Goal: Check status: Check status

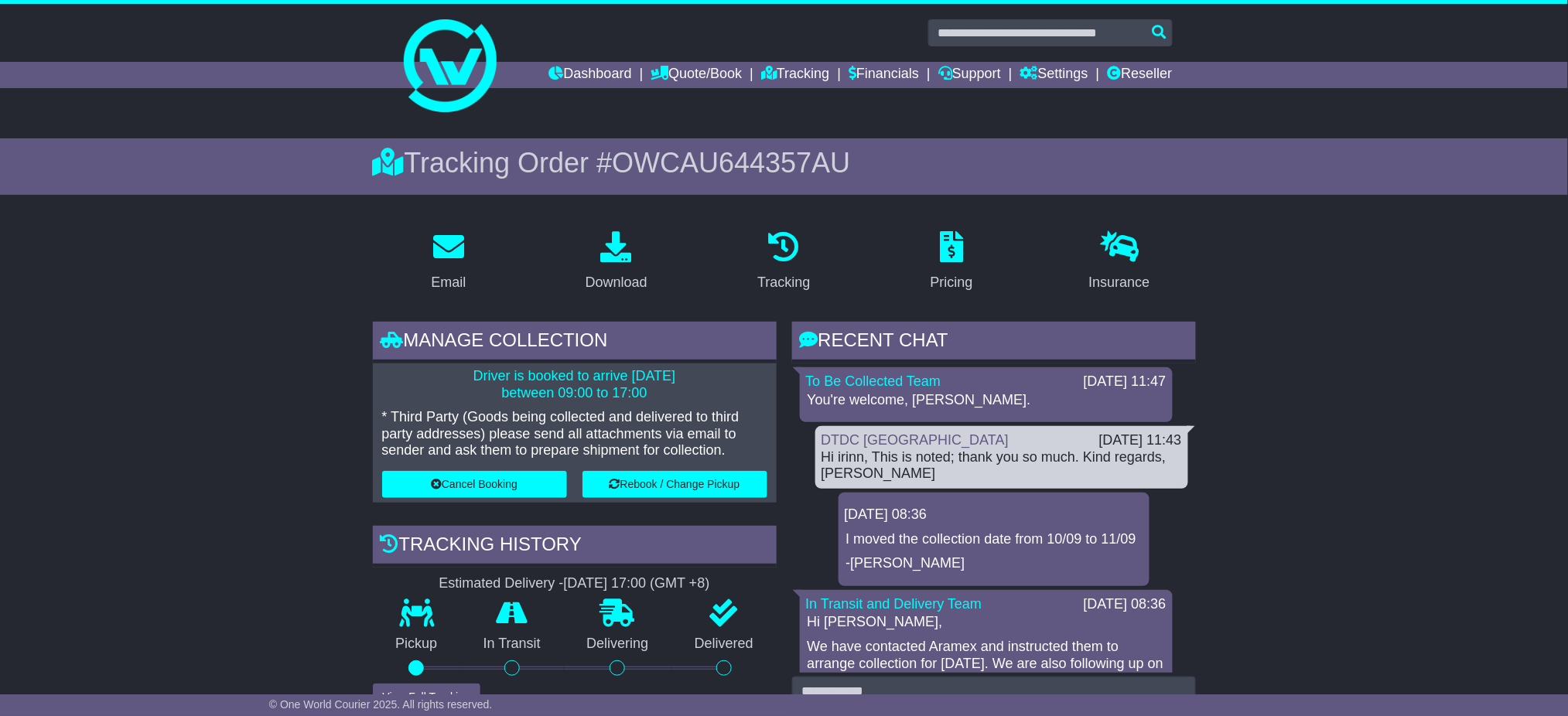
scroll to position [205, 0]
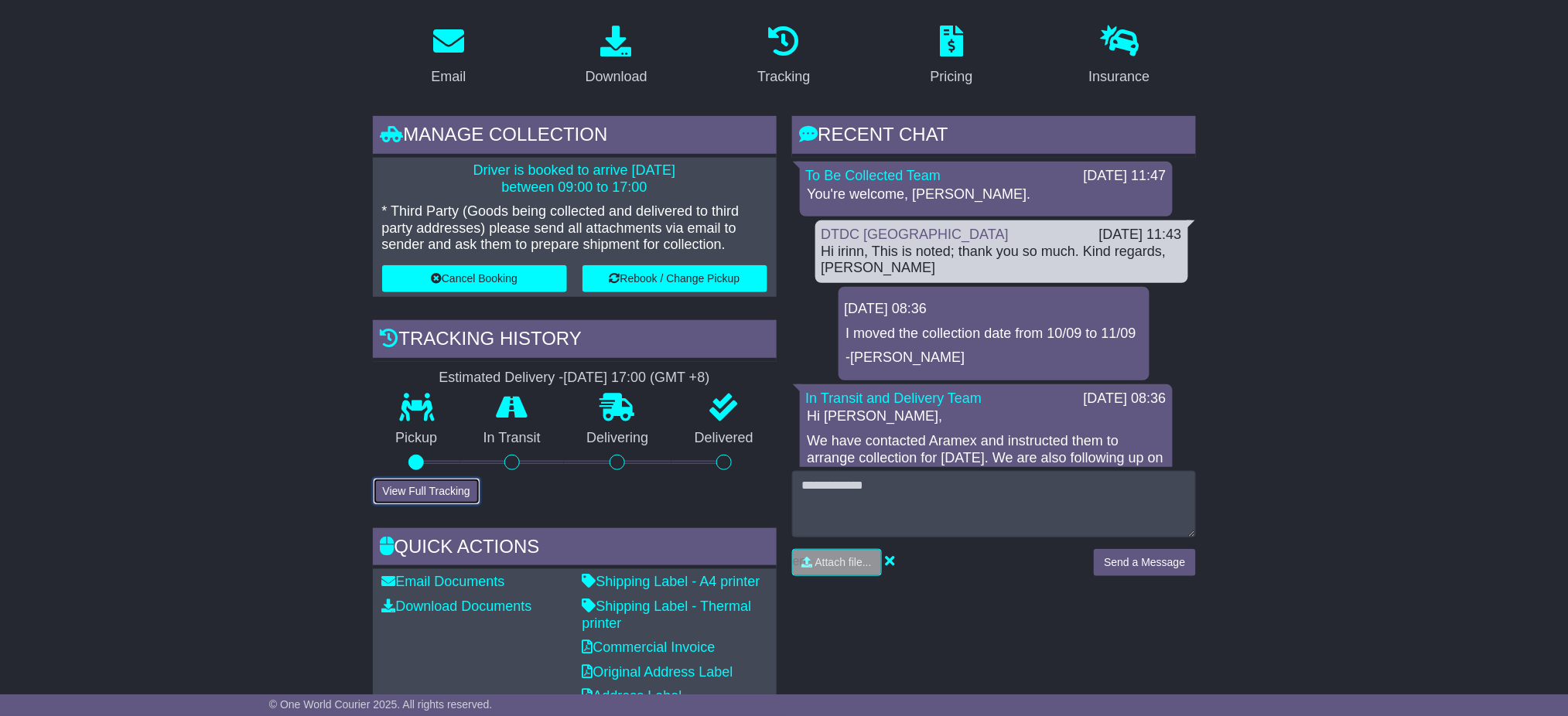
click at [439, 486] on button "View Full Tracking" at bounding box center [427, 491] width 108 height 27
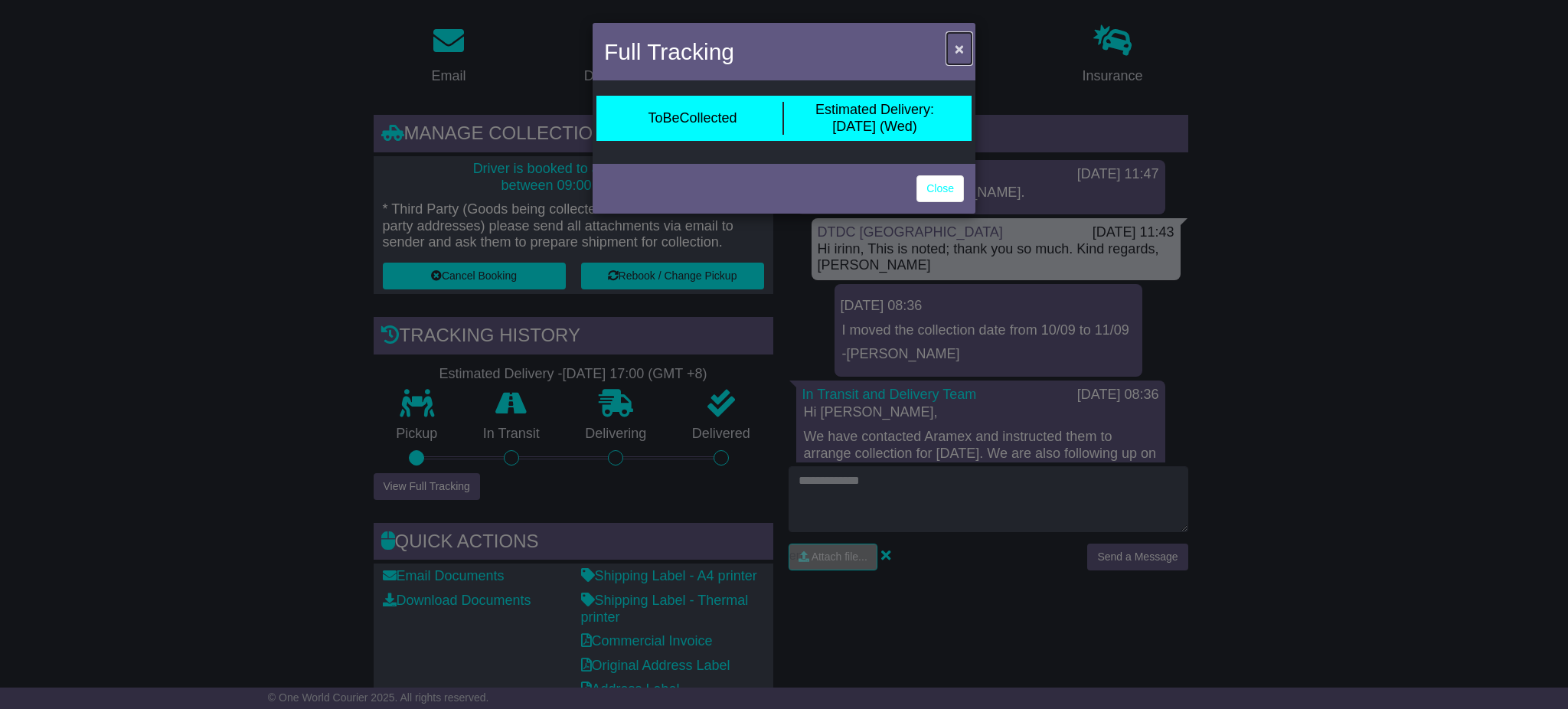
click at [956, 53] on span "×" at bounding box center [959, 49] width 9 height 18
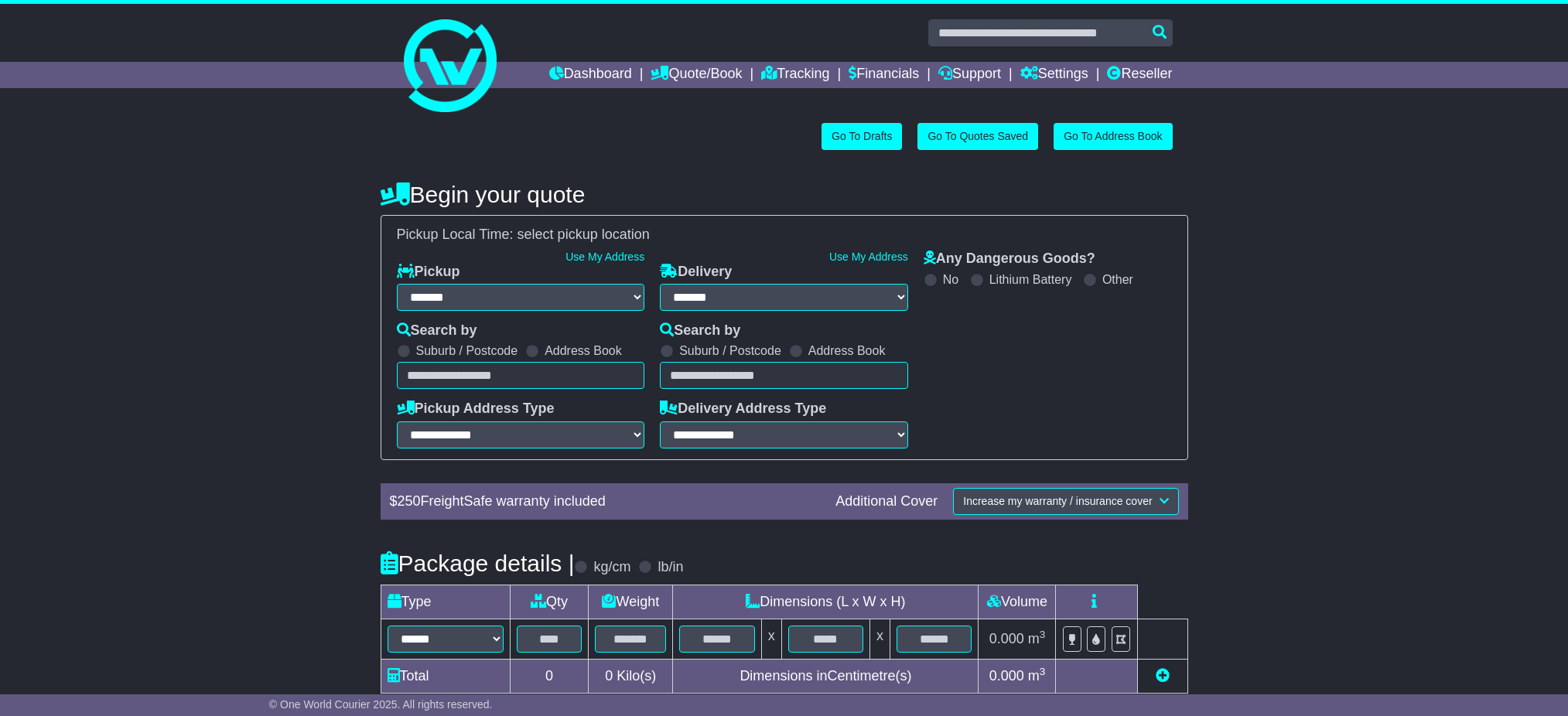
select select "**"
click at [973, 30] on input "text" at bounding box center [1050, 33] width 245 height 27
paste input "**********"
type input "**********"
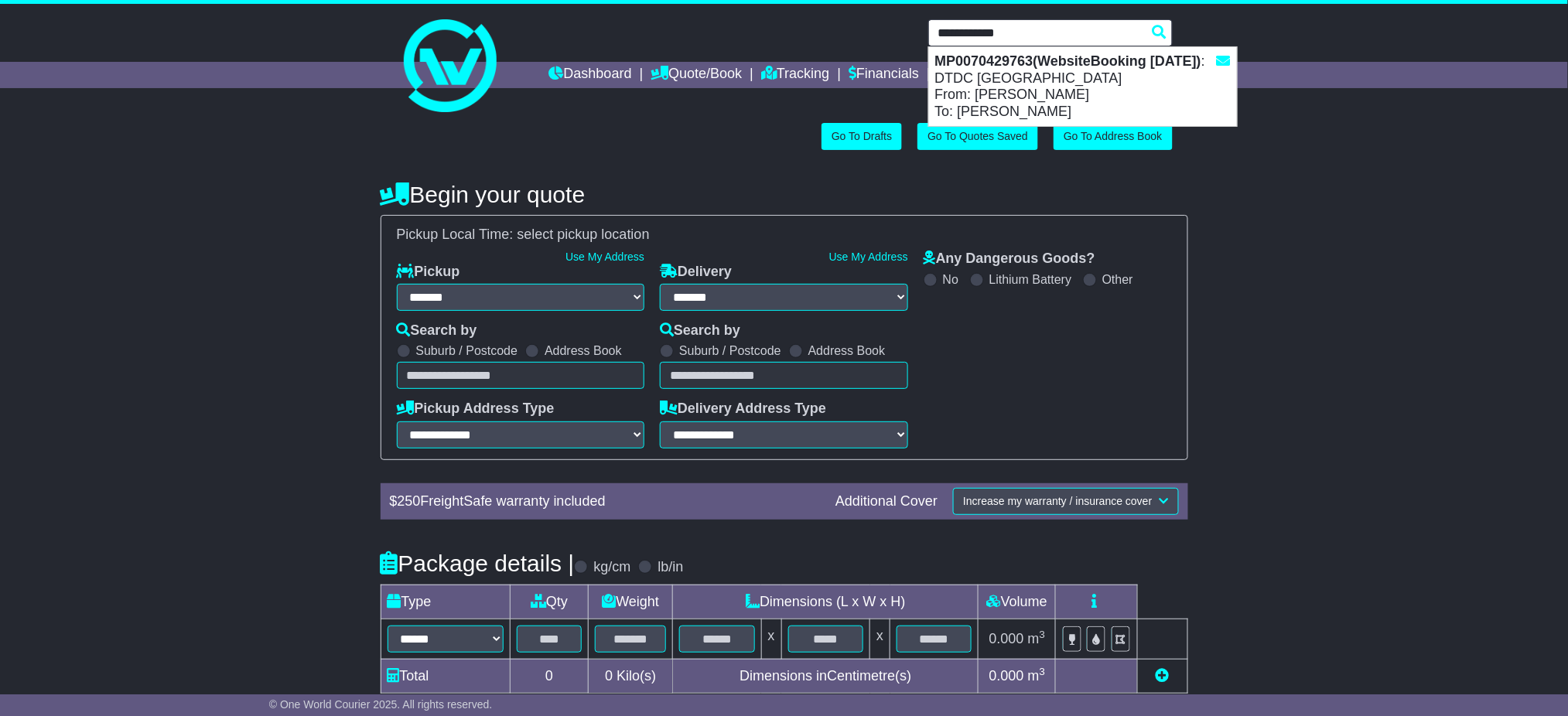
click at [1055, 74] on div "MP0070429763(WebsiteBooking [DATE]) : DTDC [GEOGRAPHIC_DATA] From: [PERSON_NAME…" at bounding box center [1082, 87] width 308 height 79
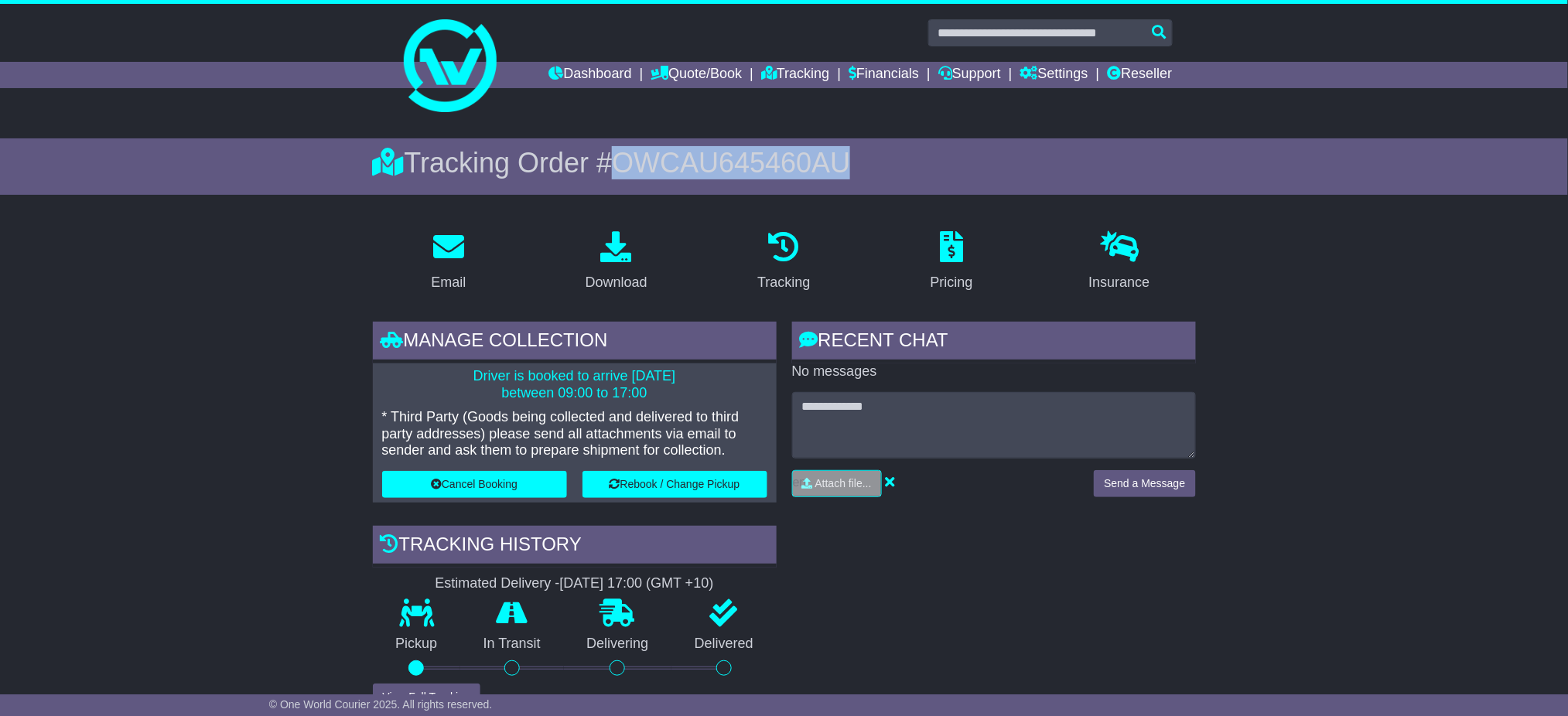
drag, startPoint x: 622, startPoint y: 164, endPoint x: 1030, endPoint y: 164, distance: 408.0
click at [1030, 164] on div "Tracking Order # OWCAU645460AU" at bounding box center [784, 162] width 823 height 33
copy span "OWCAU645460AU"
click at [919, 593] on div "RECENT CHAT Loading... No messages Attach file..." at bounding box center [994, 622] width 420 height 601
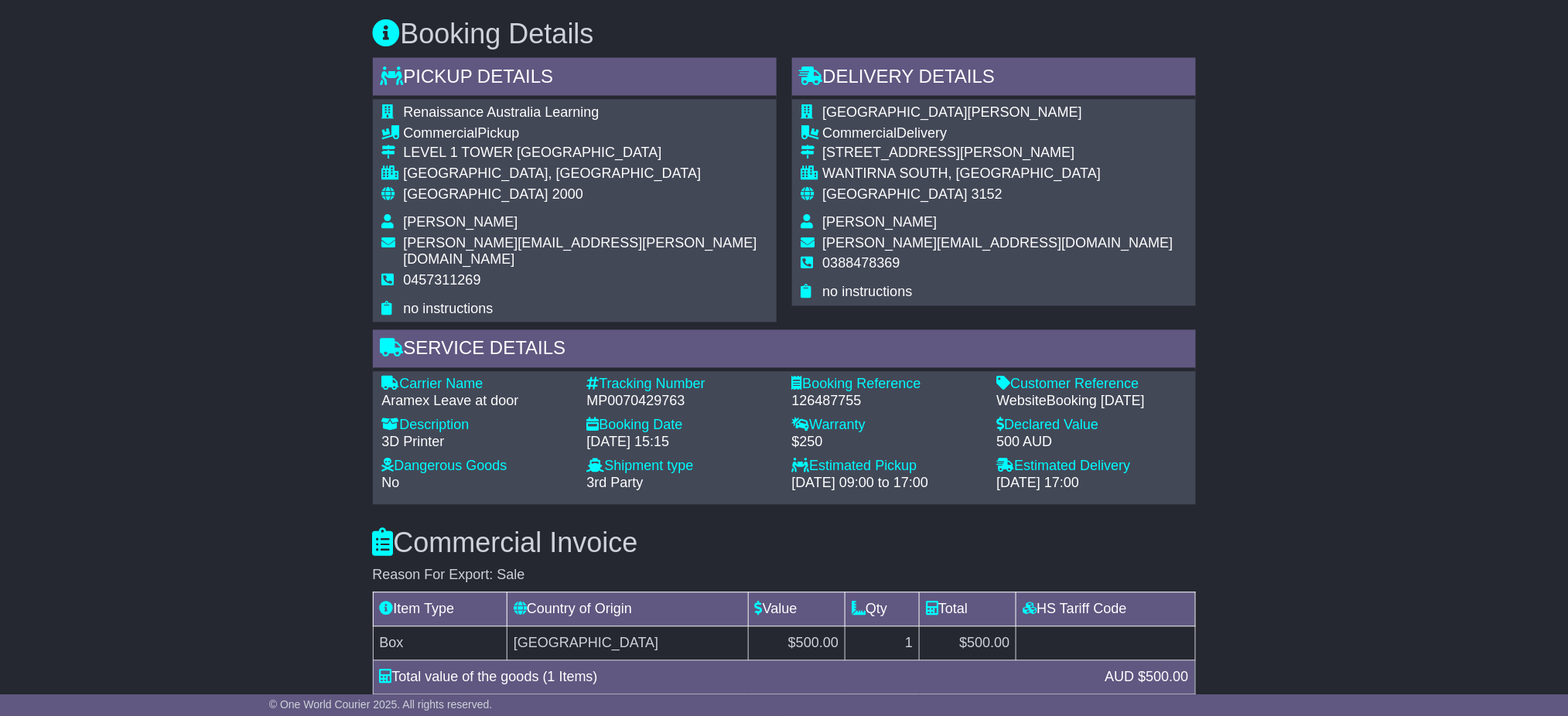
scroll to position [1031, 0]
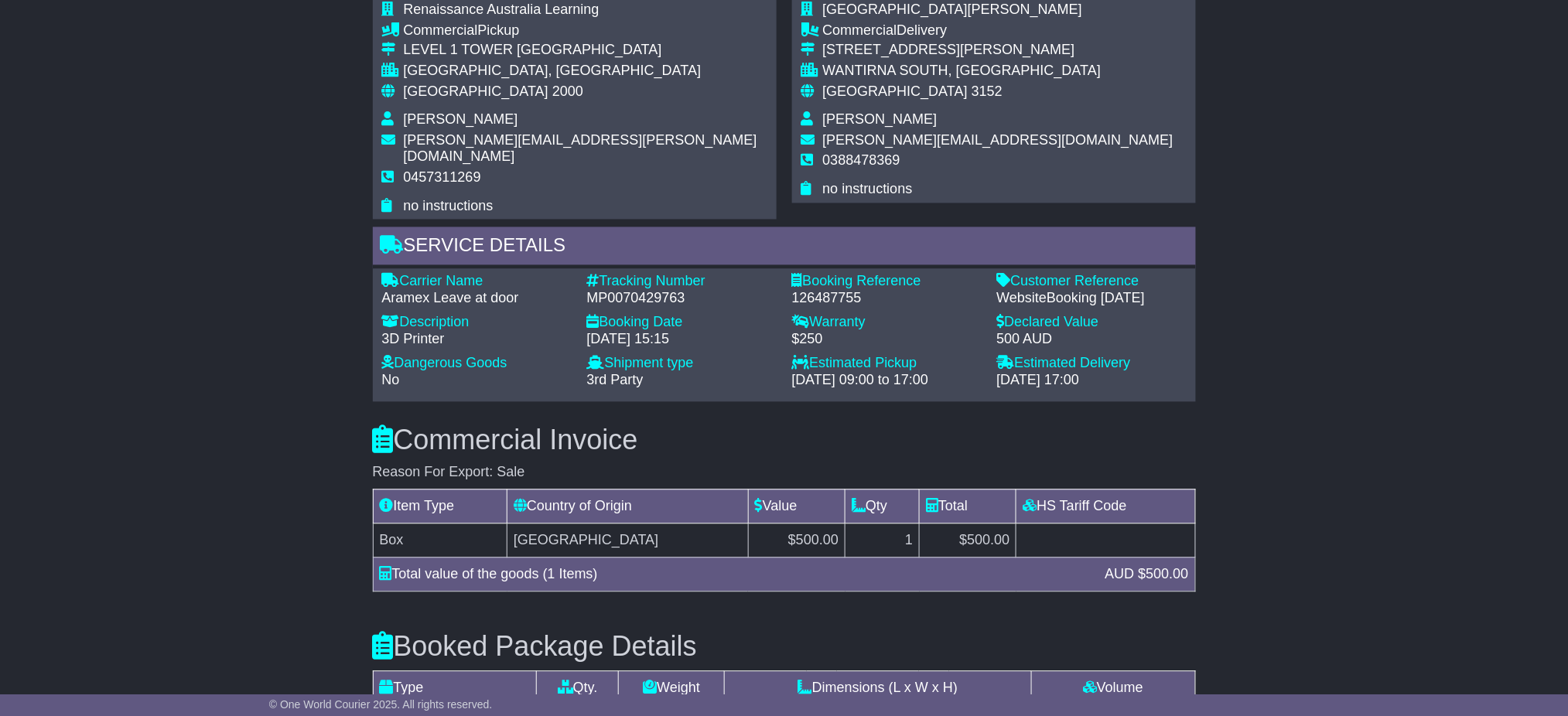
click at [635, 290] on div "MP0070429763" at bounding box center [681, 298] width 189 height 17
copy div "MP0070429763"
click at [977, 425] on h3 "Commercial Invoice" at bounding box center [784, 440] width 823 height 31
click at [800, 290] on div "126487755" at bounding box center [886, 298] width 189 height 17
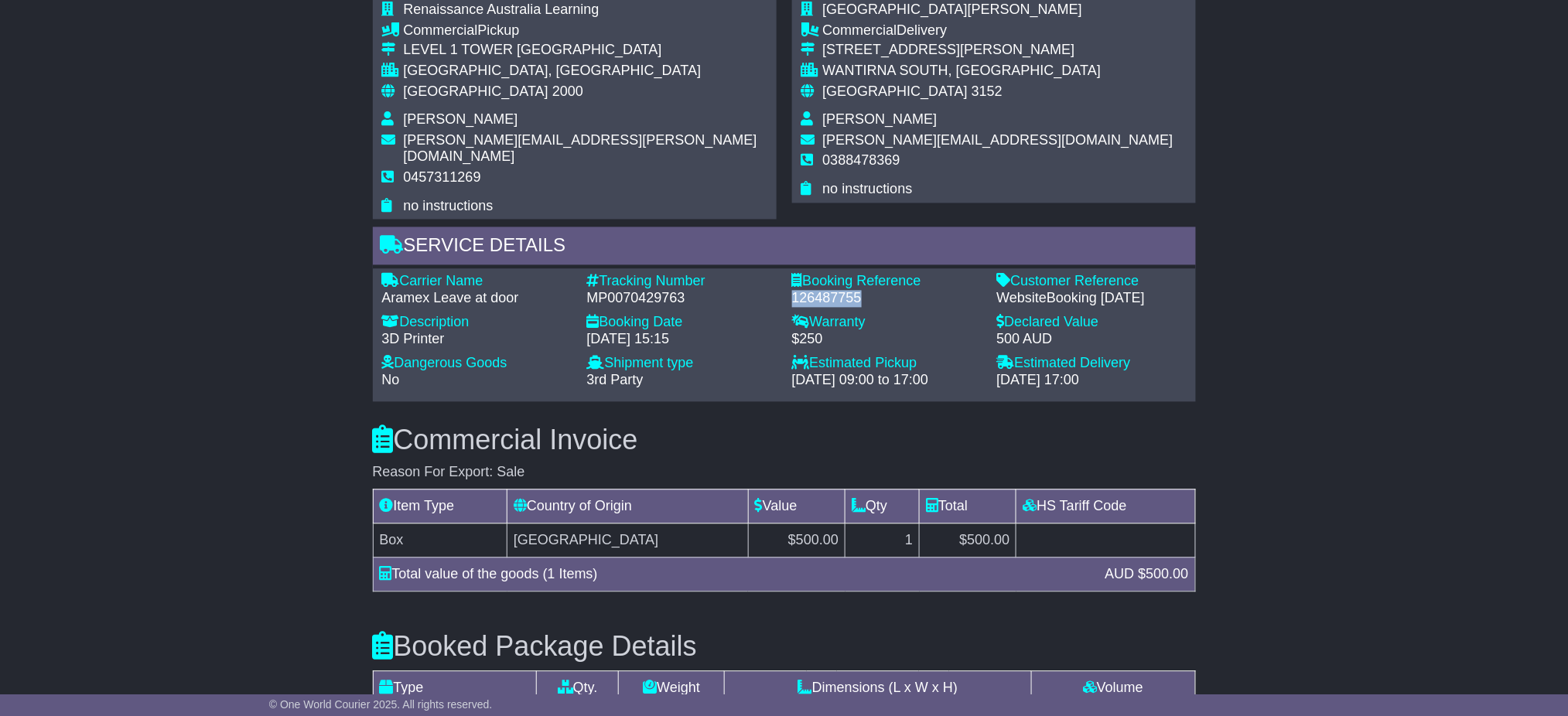
click at [800, 290] on div "126487755" at bounding box center [886, 298] width 189 height 17
copy div "126487755"
drag, startPoint x: 1498, startPoint y: 496, endPoint x: 879, endPoint y: 343, distance: 637.6
click at [1485, 487] on div "Email Download Tracking Pricing Insurance" at bounding box center [784, 175] width 1568 height 1976
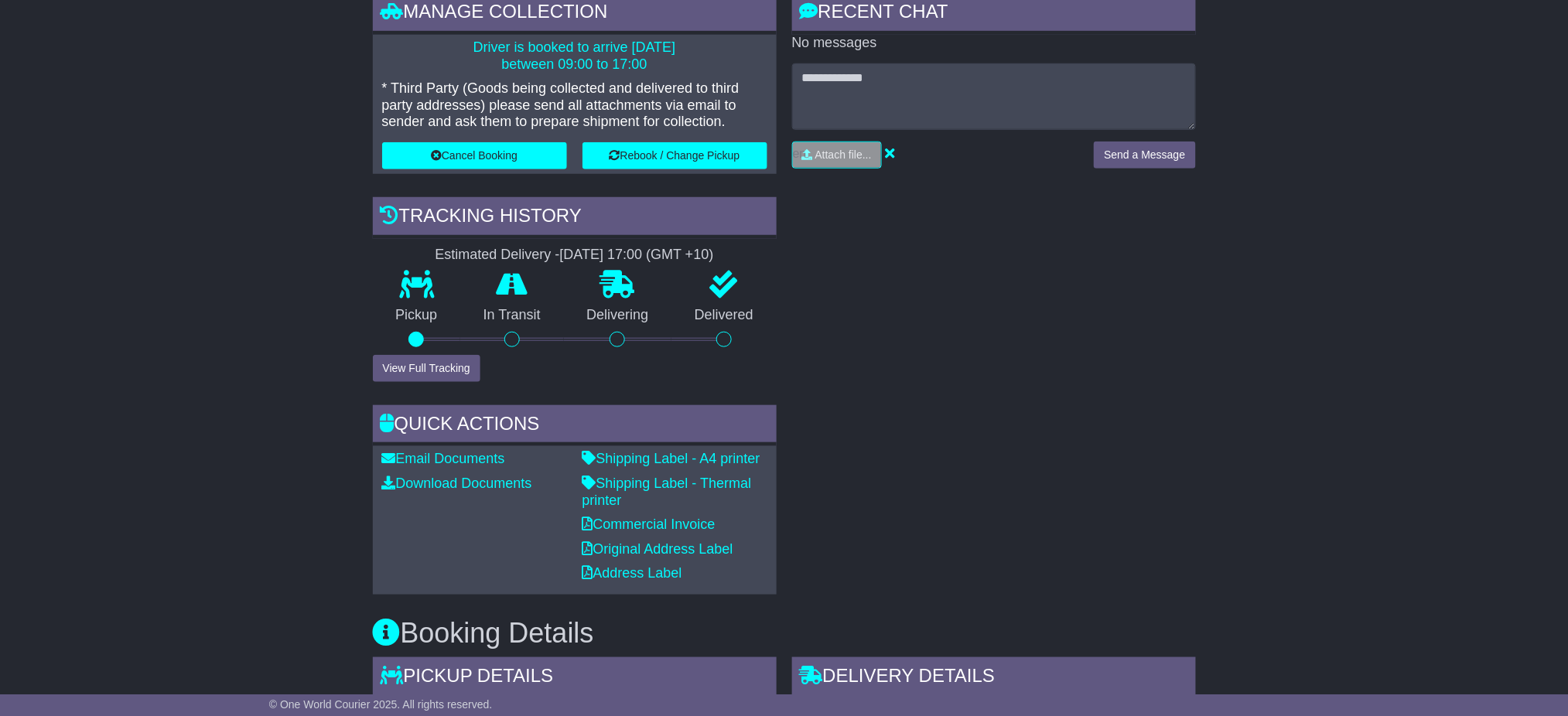
scroll to position [103, 0]
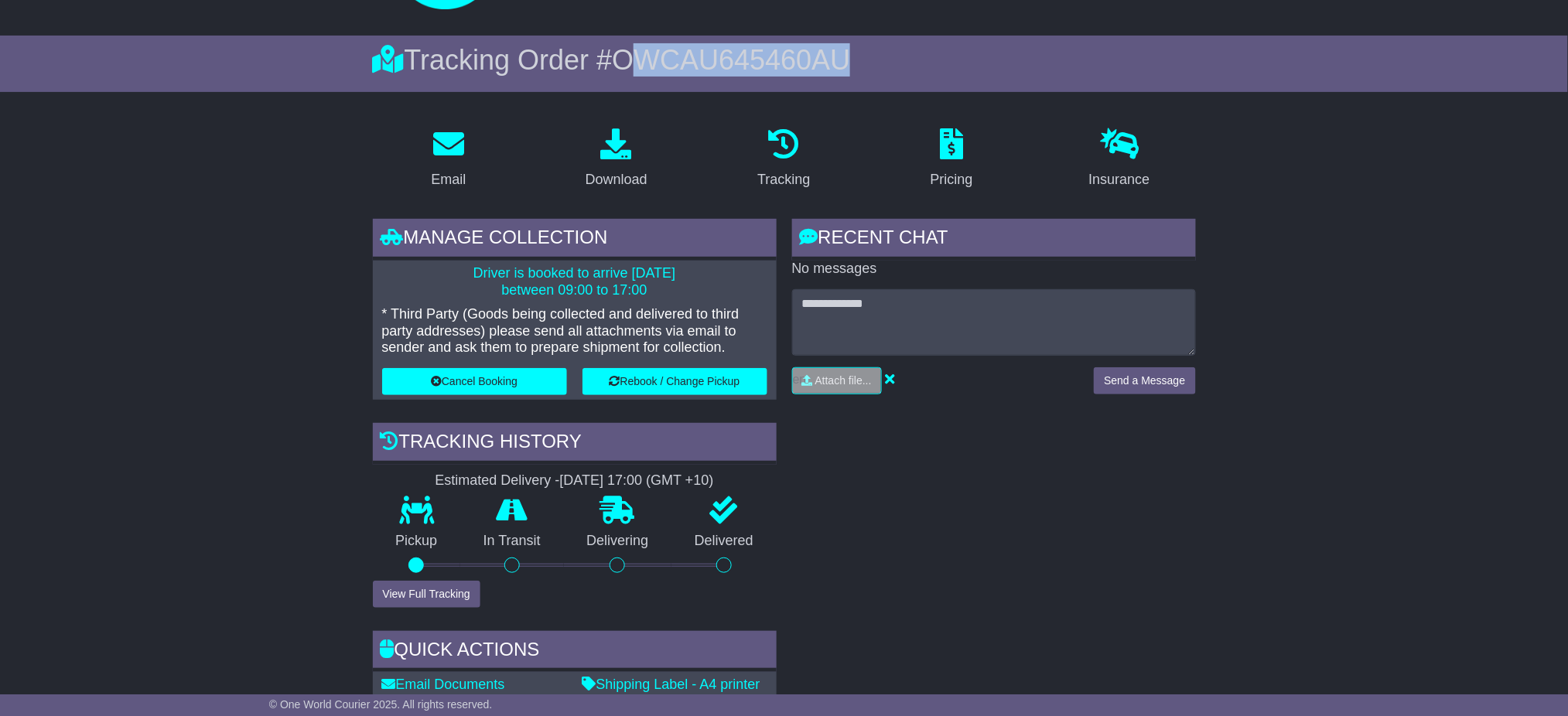
drag, startPoint x: 640, startPoint y: 56, endPoint x: 920, endPoint y: 57, distance: 280.0
click at [920, 56] on div "Tracking Order # OWCAU645460AU" at bounding box center [784, 59] width 823 height 33
click at [695, 59] on span "OWCAU645460AU" at bounding box center [731, 59] width 238 height 31
drag, startPoint x: 619, startPoint y: 58, endPoint x: 1025, endPoint y: 57, distance: 406.0
click at [1025, 57] on div "Tracking Order # OWCAU645460AU" at bounding box center [784, 59] width 823 height 33
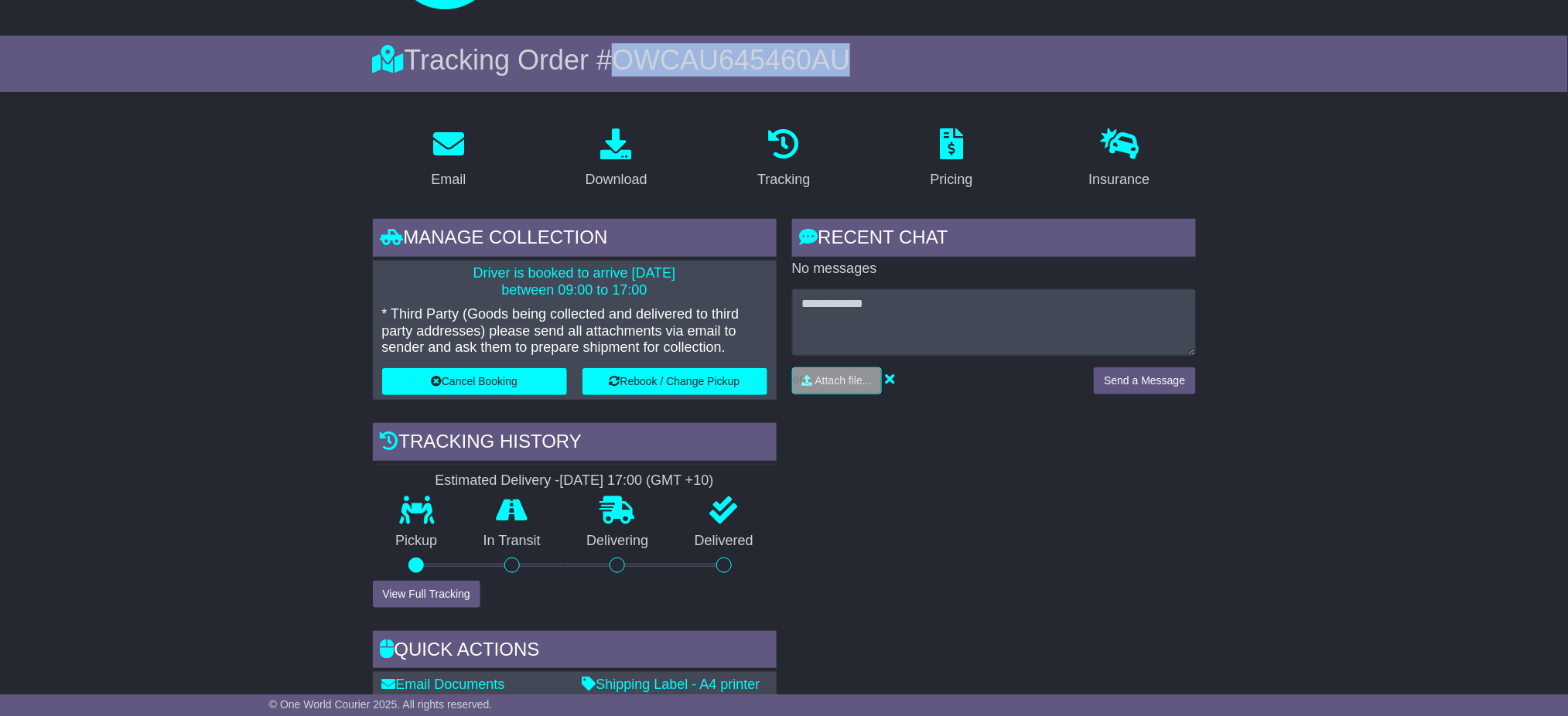
copy span "OWCAU645460AU"
click at [637, 185] on div "Download" at bounding box center [616, 179] width 62 height 21
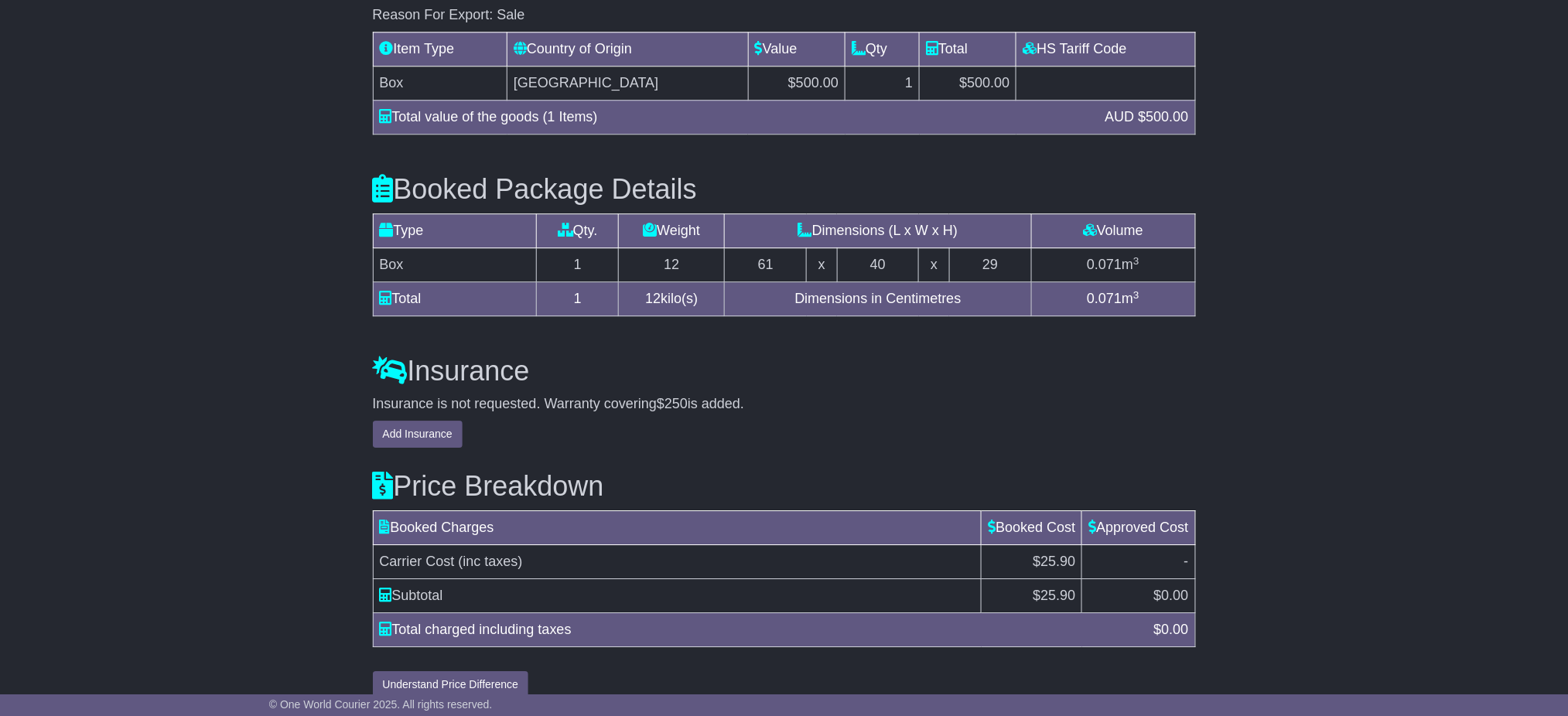
scroll to position [1488, 0]
